Goal: Complete application form

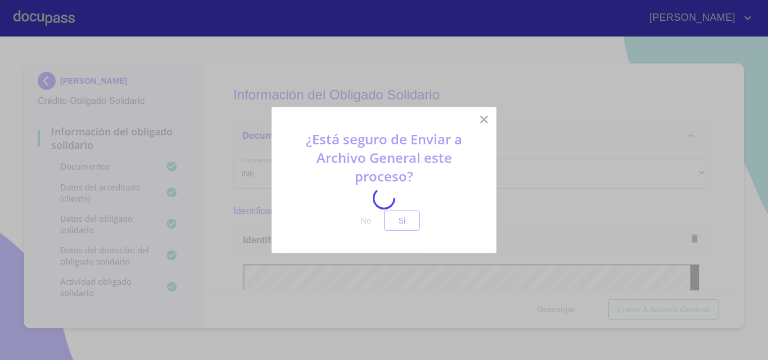
scroll to position [4434, 0]
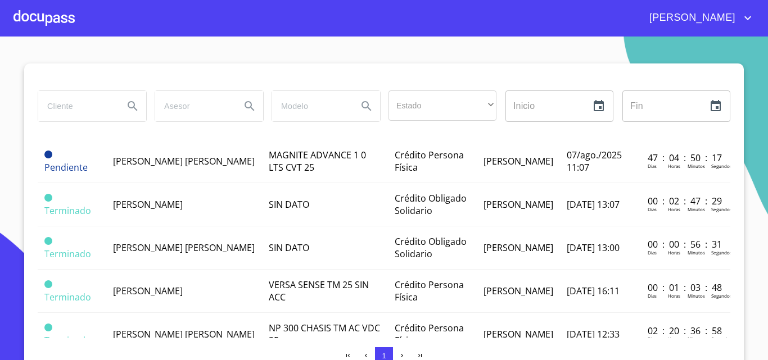
scroll to position [56, 0]
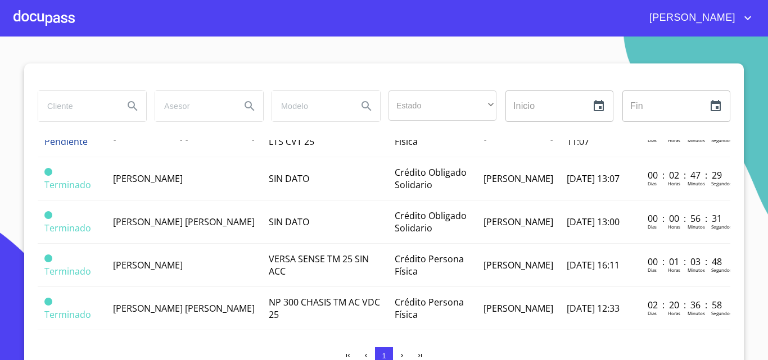
click at [48, 24] on div at bounding box center [43, 18] width 61 height 36
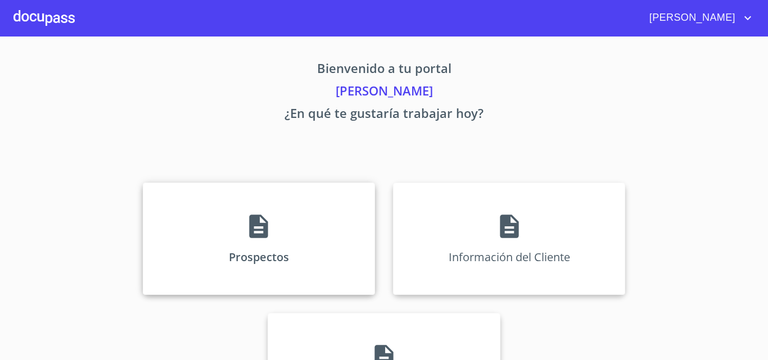
click at [293, 225] on div "Prospectos" at bounding box center [259, 239] width 232 height 112
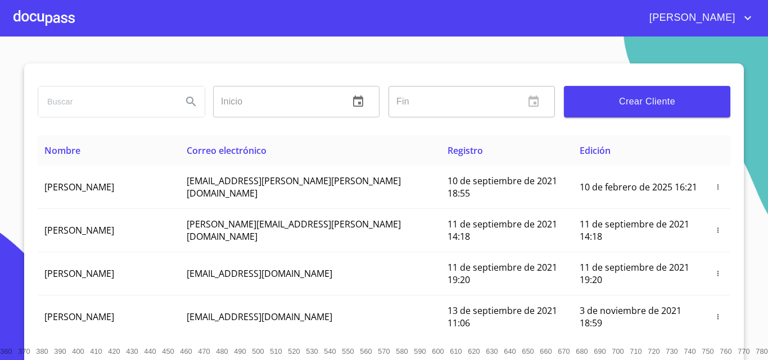
click at [621, 94] on span "Crear Cliente" at bounding box center [647, 102] width 148 height 16
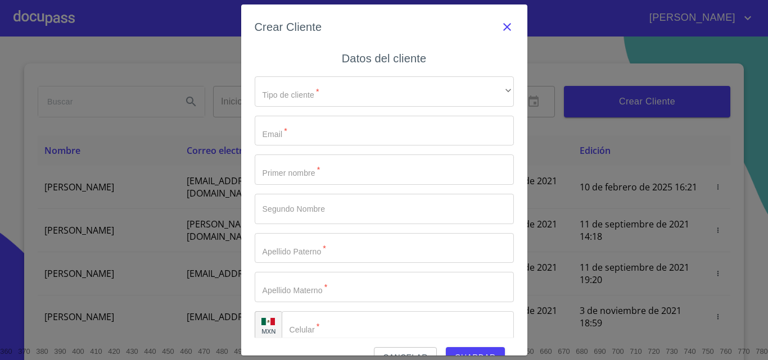
click at [500, 24] on icon "button" at bounding box center [506, 26] width 13 height 13
